Goal: Use online tool/utility: Utilize a website feature to perform a specific function

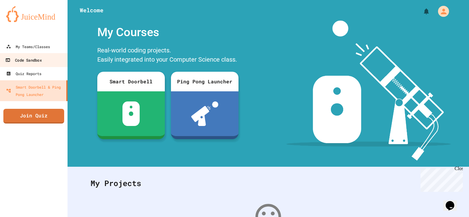
click at [39, 57] on div "Code Sandbox" at bounding box center [23, 60] width 36 height 8
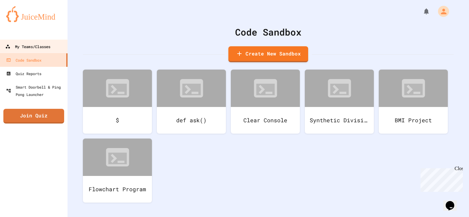
click at [48, 48] on div "My Teams/Classes" at bounding box center [27, 47] width 45 height 8
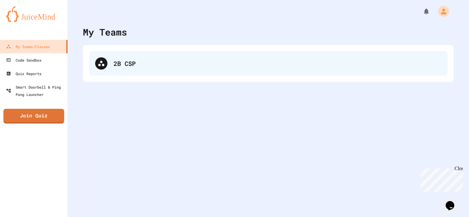
click at [153, 60] on div "2B CSP" at bounding box center [278, 63] width 328 height 9
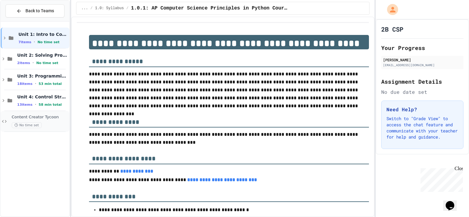
click at [51, 122] on div "No time set" at bounding box center [40, 125] width 56 height 6
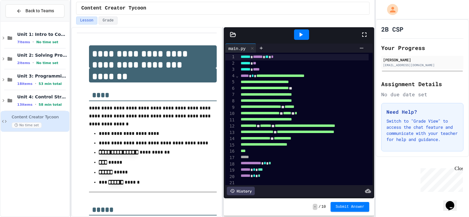
click at [364, 26] on div at bounding box center [366, 34] width 13 height 17
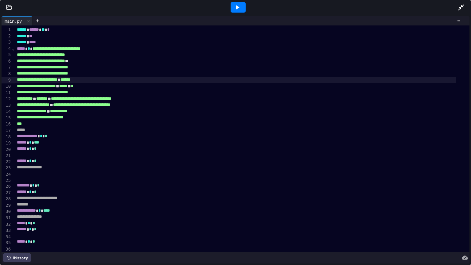
click at [72, 81] on div "******* ** ******" at bounding box center [235, 80] width 441 height 6
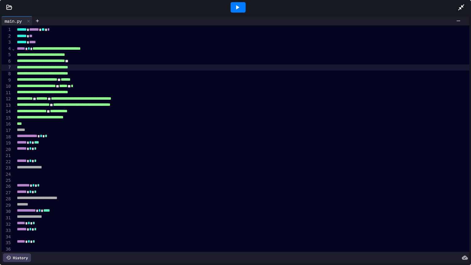
click at [234, 5] on icon at bounding box center [237, 7] width 7 height 7
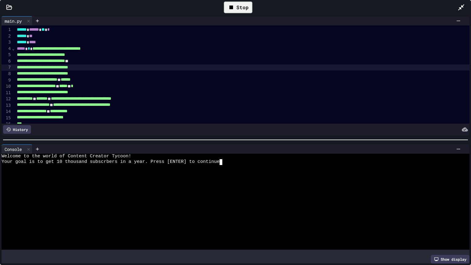
click at [124, 206] on div at bounding box center [231, 208] width 458 height 6
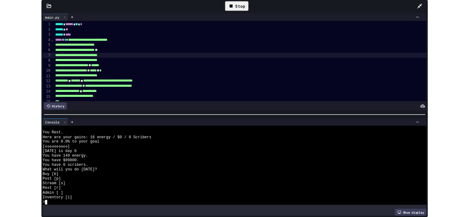
scroll to position [271, 0]
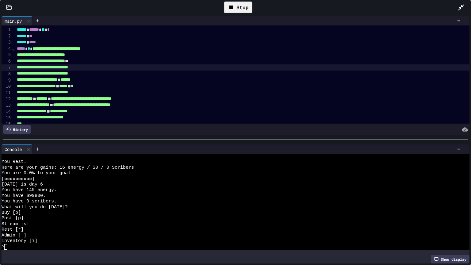
click at [237, 7] on div "Stop" at bounding box center [238, 8] width 29 height 12
click at [460, 6] on icon at bounding box center [461, 7] width 7 height 7
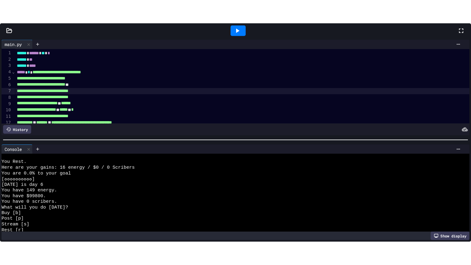
scroll to position [322, 0]
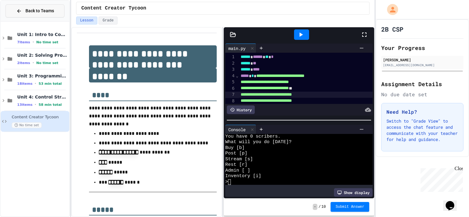
click at [17, 8] on icon at bounding box center [19, 11] width 6 height 6
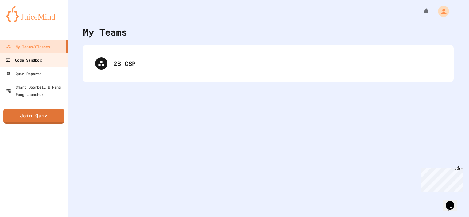
click at [53, 59] on link "Code Sandbox" at bounding box center [34, 60] width 70 height 14
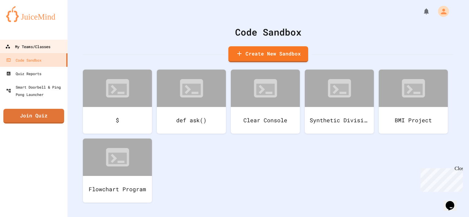
click at [14, 46] on div "My Teams/Classes" at bounding box center [27, 47] width 45 height 8
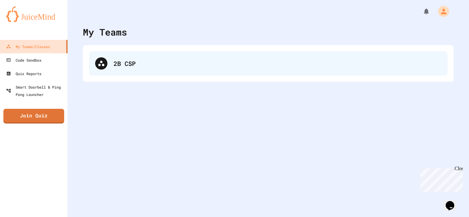
click at [299, 62] on div "2B CSP" at bounding box center [278, 63] width 328 height 9
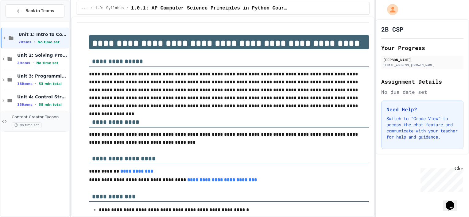
click at [52, 115] on span "Content Creator Tycoon" at bounding box center [40, 117] width 56 height 5
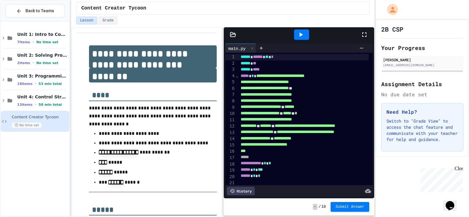
click at [366, 33] on icon at bounding box center [364, 35] width 4 height 4
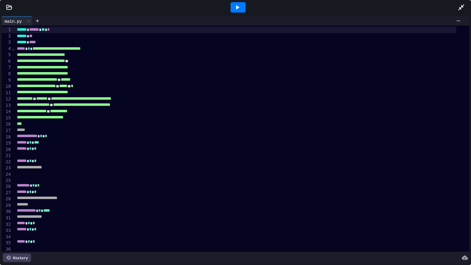
click at [237, 8] on icon at bounding box center [237, 7] width 7 height 7
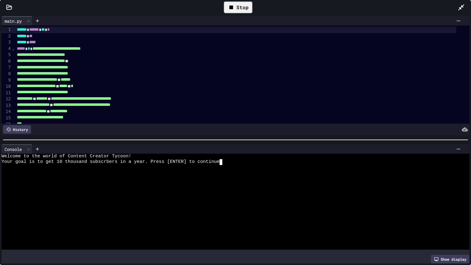
click at [156, 167] on div at bounding box center [231, 168] width 458 height 6
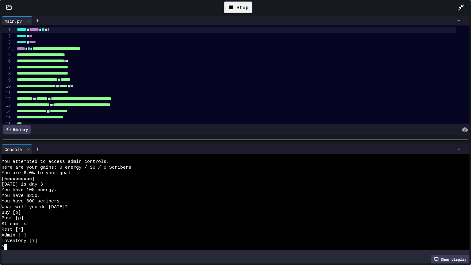
scroll to position [209, 0]
click at [227, 6] on div "Stop" at bounding box center [238, 8] width 29 height 12
click at [268, 140] on div at bounding box center [235, 140] width 471 height 6
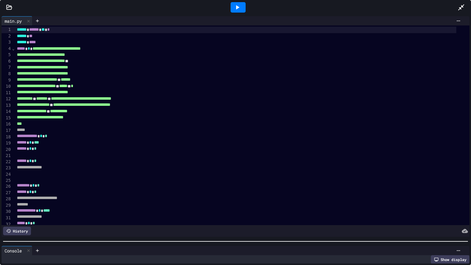
scroll to position [299, 0]
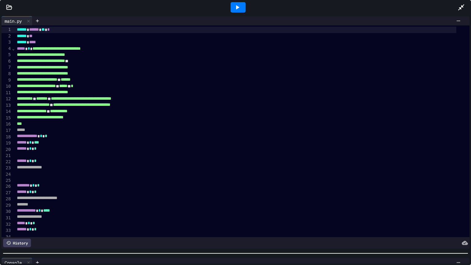
click at [277, 217] on div at bounding box center [235, 253] width 471 height 6
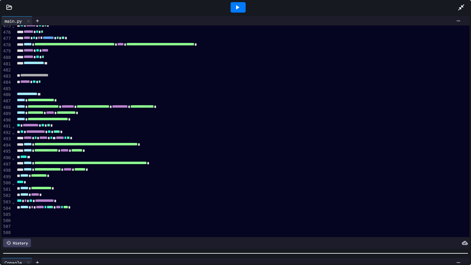
scroll to position [2997, 0]
click at [173, 141] on div "**********" at bounding box center [256, 144] width 482 height 6
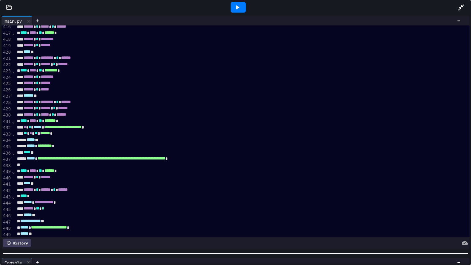
scroll to position [2610, 0]
click at [236, 9] on icon at bounding box center [237, 7] width 7 height 7
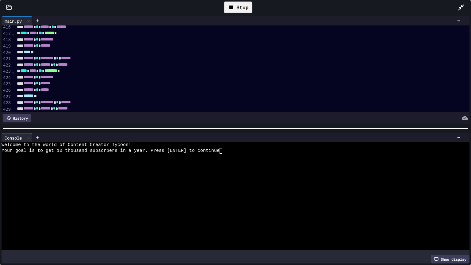
scroll to position [0, 0]
click at [229, 125] on div at bounding box center [235, 128] width 471 height 6
click at [254, 155] on div at bounding box center [231, 157] width 458 height 6
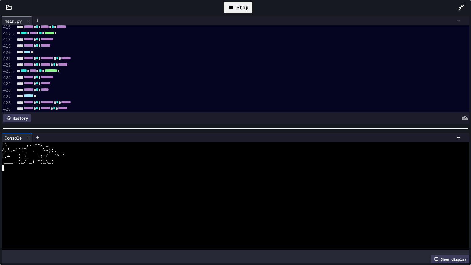
scroll to position [214, 0]
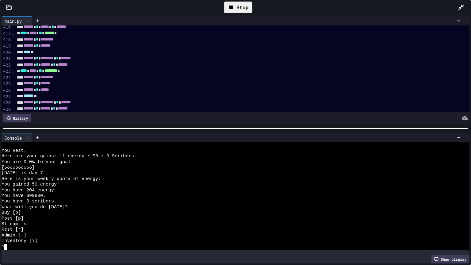
click at [241, 11] on div "Stop" at bounding box center [238, 8] width 29 height 12
click at [241, 11] on div at bounding box center [238, 7] width 15 height 10
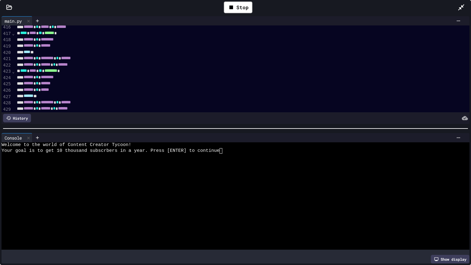
click at [169, 178] on div at bounding box center [231, 179] width 458 height 6
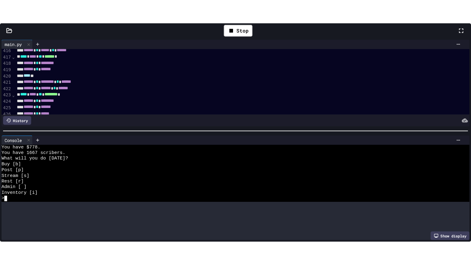
scroll to position [649, 0]
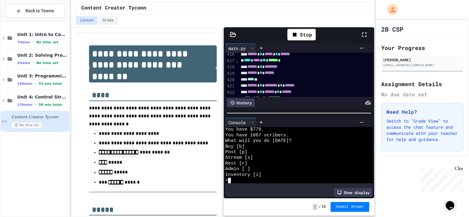
click at [277, 178] on div ">" at bounding box center [294, 181] width 138 height 6
click at [367, 31] on icon at bounding box center [363, 34] width 7 height 7
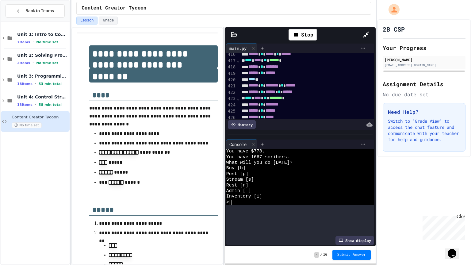
scroll to position [593, 0]
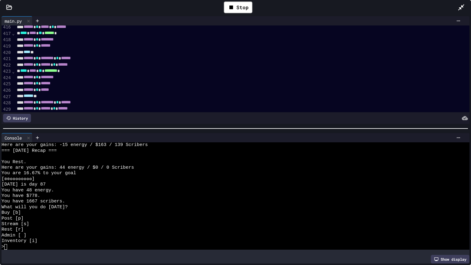
click at [129, 217] on div "Stream [s]" at bounding box center [231, 225] width 458 height 6
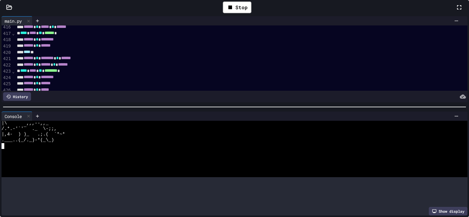
scroll to position [835, 0]
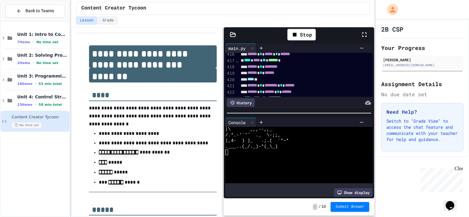
click at [202, 148] on p "**********" at bounding box center [154, 152] width 111 height 9
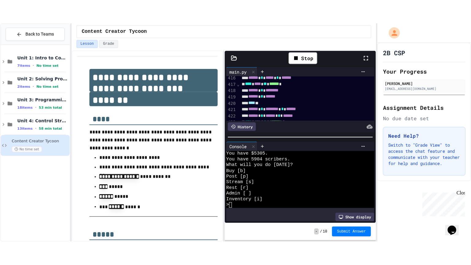
scroll to position [1298, 0]
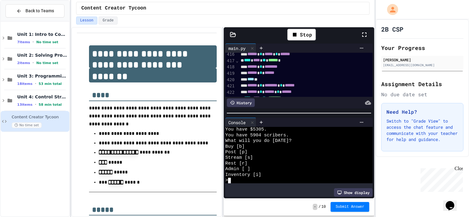
click at [290, 167] on div "Admin [ ]" at bounding box center [294, 170] width 138 height 6
click at [367, 33] on icon at bounding box center [363, 34] width 7 height 7
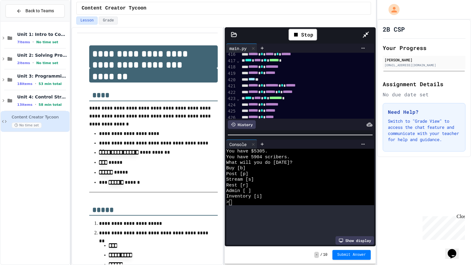
scroll to position [1236, 0]
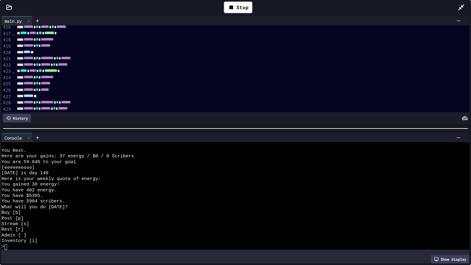
click at [215, 210] on div "Buy [b]" at bounding box center [231, 213] width 458 height 6
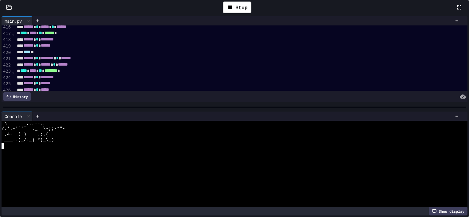
scroll to position [1366, 0]
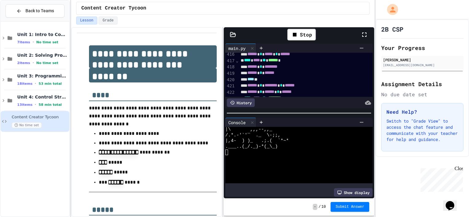
click at [212, 157] on ul "**********" at bounding box center [153, 158] width 128 height 58
